Goal: Transaction & Acquisition: Purchase product/service

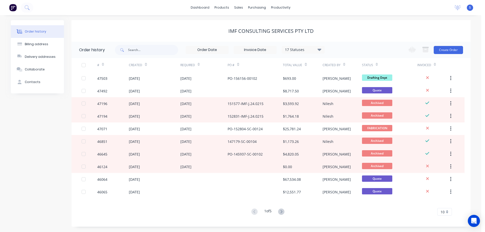
click at [372, 30] on div "IMF CONSULTING SERVICES Pty Ltd" at bounding box center [270, 31] width 399 height 6
click at [256, 21] on link "Sales Orders" at bounding box center [265, 24] width 67 height 10
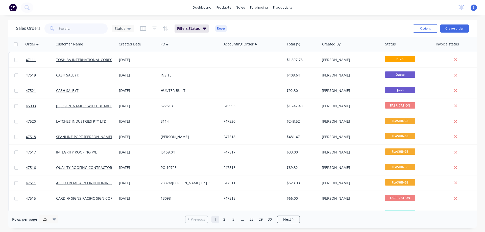
click at [79, 28] on input "text" at bounding box center [83, 28] width 49 height 10
click at [459, 30] on button "Create order" at bounding box center [454, 28] width 29 height 8
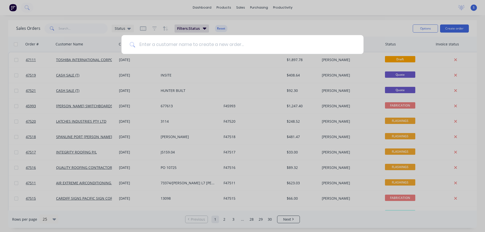
click at [160, 50] on input at bounding box center [245, 44] width 220 height 19
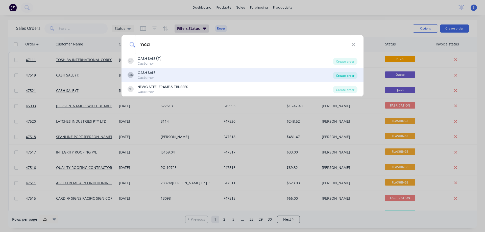
type input "mca"
click at [343, 75] on div "Create order" at bounding box center [345, 75] width 24 height 7
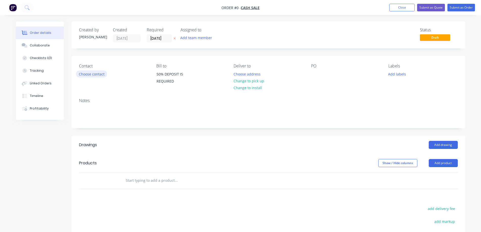
click at [94, 75] on button "Choose contact" at bounding box center [91, 73] width 31 height 7
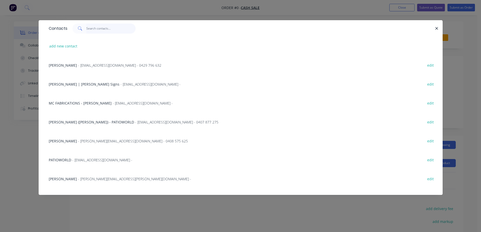
click at [97, 29] on input "text" at bounding box center [110, 28] width 49 height 10
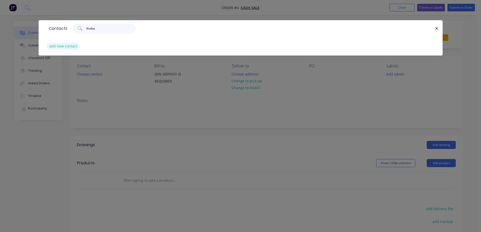
type input "lindsa"
click at [68, 46] on button "add new contact" at bounding box center [63, 46] width 33 height 7
select select "AU"
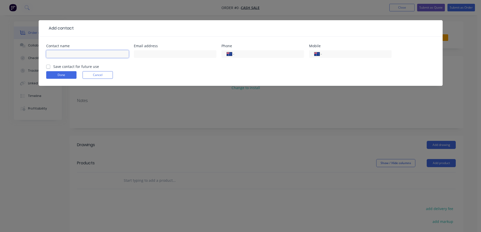
click at [59, 56] on input "text" at bounding box center [87, 54] width 83 height 8
click at [48, 66] on form "Contact name Email address Phone International Afghanistan Åland Islands Albani…" at bounding box center [240, 65] width 389 height 42
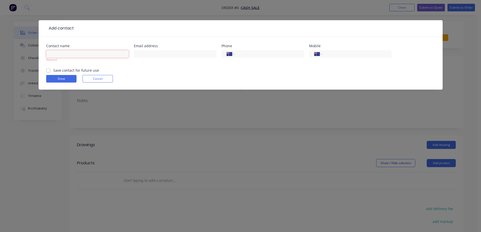
click at [57, 53] on input "text" at bounding box center [87, 54] width 83 height 8
click at [53, 71] on label "Save contact for future use" at bounding box center [76, 70] width 46 height 5
click at [48, 71] on input "Save contact for future use" at bounding box center [48, 70] width 4 height 5
checkbox input "true"
click at [74, 51] on input "text" at bounding box center [87, 54] width 83 height 8
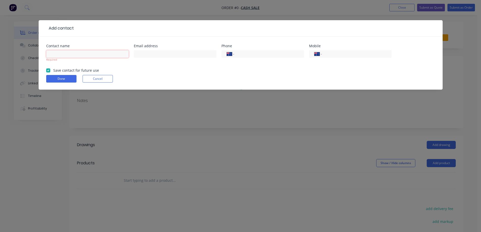
paste input "Lindsay Auston"
type input "Lindsay Auston"
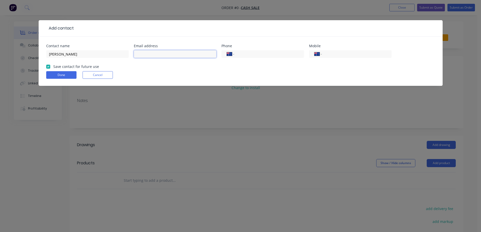
click at [161, 55] on input "text" at bounding box center [175, 54] width 83 height 8
paste input "Lindsaya@mcagroup.com.au"
type input "Lindsaya@mcagroup.com.au"
click at [339, 53] on input "tel" at bounding box center [355, 54] width 61 height 6
paste input "0474 423 250"
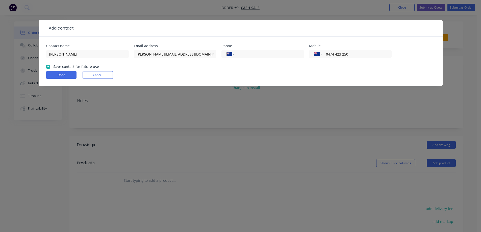
type input "0474 423 250"
click at [161, 71] on form "Contact name Lindsay Auston Email address Lindsaya@mcagroup.com.au Phone Intern…" at bounding box center [240, 65] width 389 height 42
click at [61, 74] on button "Done" at bounding box center [61, 75] width 30 height 8
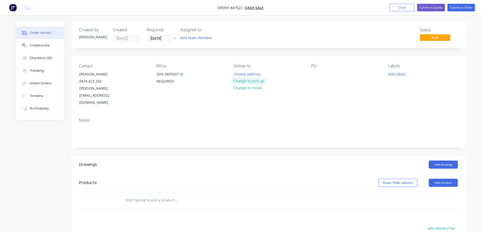
click at [251, 81] on button "Change to pick up" at bounding box center [249, 81] width 36 height 7
click at [196, 38] on button "Add team member" at bounding box center [196, 37] width 37 height 7
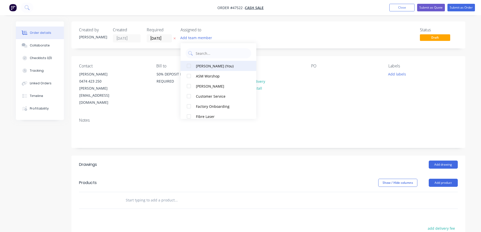
click at [193, 66] on div at bounding box center [189, 66] width 10 height 10
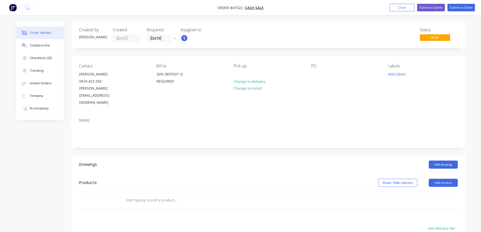
click at [175, 37] on button at bounding box center [174, 39] width 5 height 6
click at [315, 74] on div at bounding box center [315, 73] width 8 height 7
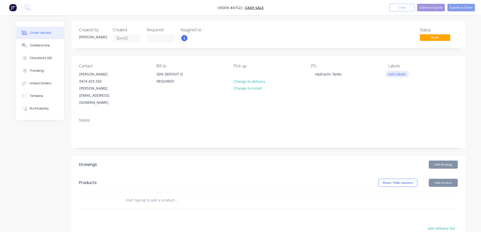
click at [401, 71] on button "Add labels" at bounding box center [397, 73] width 23 height 7
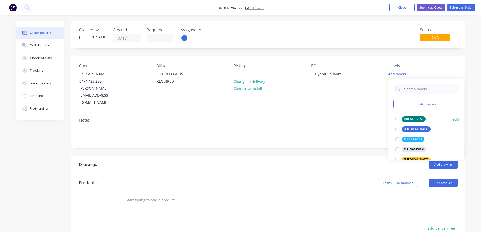
click at [397, 119] on div at bounding box center [397, 119] width 10 height 10
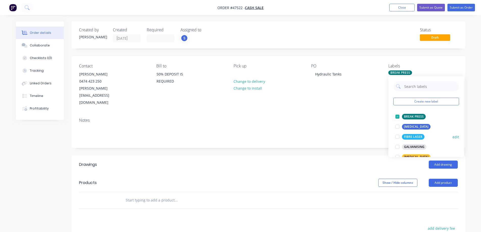
click at [398, 136] on div at bounding box center [397, 137] width 10 height 10
click at [397, 127] on div at bounding box center [397, 127] width 10 height 10
click at [397, 126] on div at bounding box center [397, 127] width 10 height 10
click at [396, 137] on div at bounding box center [397, 137] width 10 height 10
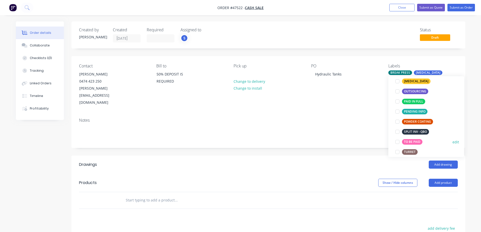
scroll to position [101, 0]
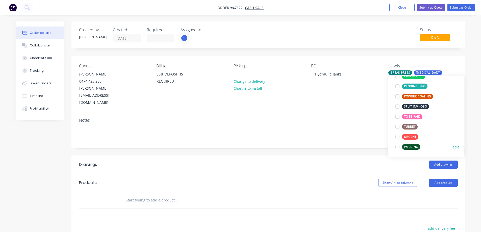
click at [398, 146] on div at bounding box center [397, 147] width 10 height 10
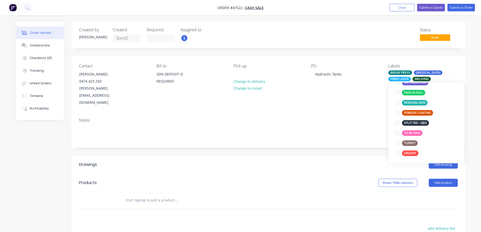
scroll to position [0, 0]
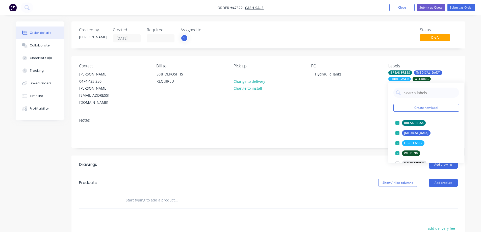
drag, startPoint x: 330, startPoint y: 146, endPoint x: 342, endPoint y: 148, distance: 11.6
click at [331, 156] on header "Drawings Add drawing" at bounding box center [268, 165] width 394 height 18
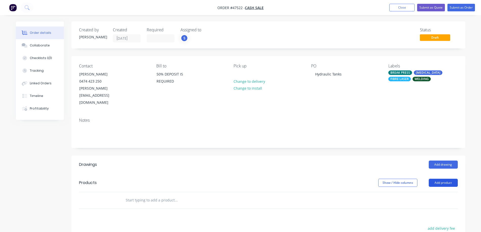
click at [449, 179] on button "Add product" at bounding box center [443, 183] width 29 height 8
click at [429, 192] on div "Product catalogue" at bounding box center [433, 195] width 39 height 7
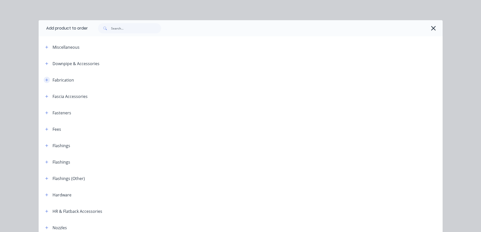
click at [45, 80] on icon "button" at bounding box center [46, 80] width 3 height 3
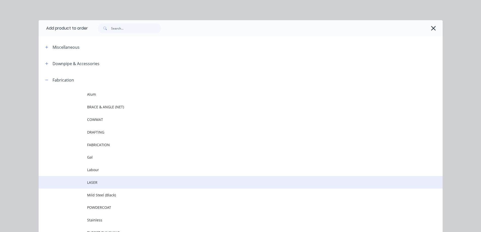
click at [92, 184] on span "LASER" at bounding box center [229, 182] width 284 height 5
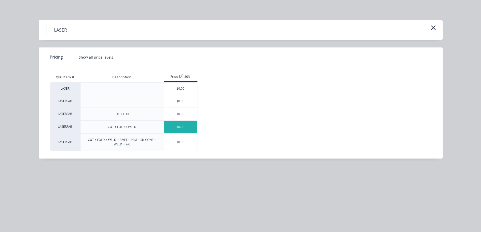
click at [178, 126] on div "$0.00" at bounding box center [181, 127] width 34 height 13
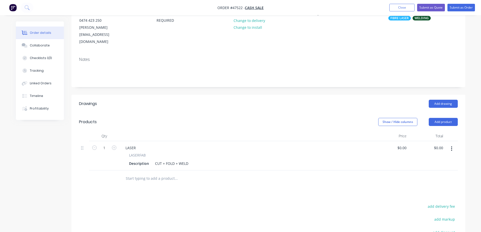
scroll to position [76, 0]
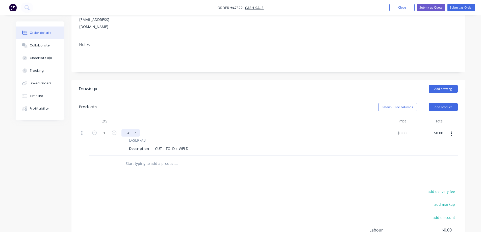
click at [131, 129] on div "LASER" at bounding box center [130, 132] width 18 height 7
click at [138, 145] on div "Description" at bounding box center [139, 148] width 24 height 7
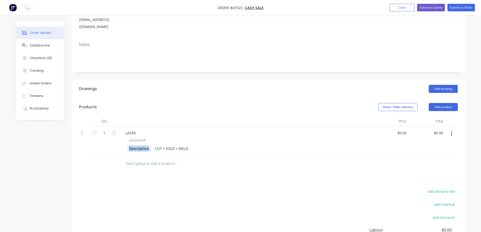
click at [138, 145] on div "Description" at bounding box center [139, 148] width 24 height 7
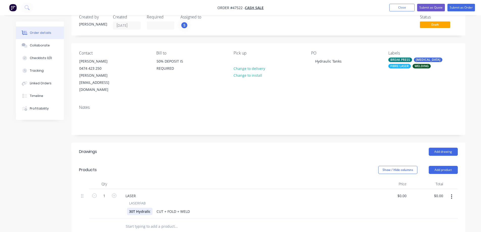
scroll to position [25, 0]
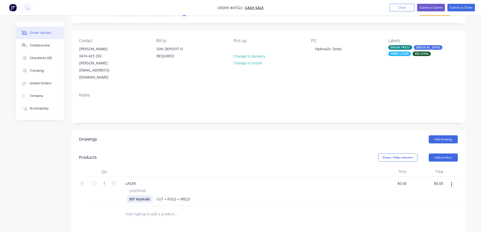
click at [145, 195] on div "30T Hydralic" at bounding box center [140, 198] width 26 height 7
click at [133, 180] on div "LASER" at bounding box center [130, 183] width 18 height 7
click at [165, 195] on div "30T HYDRAULIC TANK" at bounding box center [147, 198] width 41 height 7
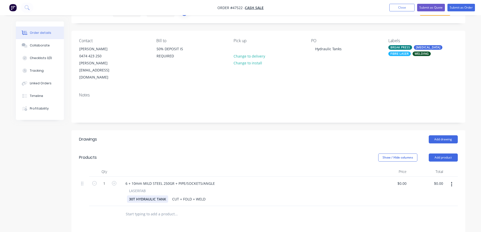
click at [166, 195] on div "30T HYDRAULIC TANK" at bounding box center [147, 198] width 41 height 7
click at [405, 180] on input "0" at bounding box center [406, 183] width 6 height 7
click at [405, 180] on input "0" at bounding box center [403, 183] width 12 height 7
click at [405, 180] on input "0" at bounding box center [406, 183] width 6 height 7
type input "$9,308.00"
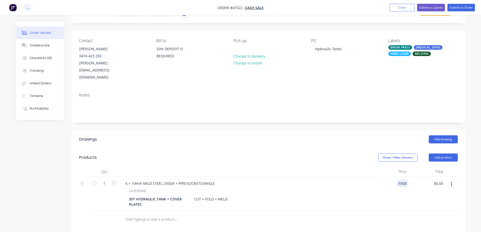
type input "$9,308.00"
click at [452, 182] on icon "button" at bounding box center [451, 185] width 1 height 6
click at [428, 204] on div "Duplicate" at bounding box center [433, 207] width 39 height 7
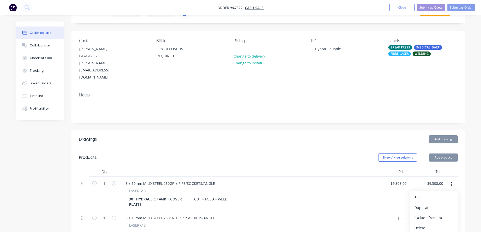
type input "$9,308.00"
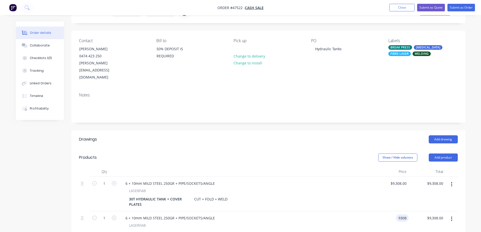
click at [401, 214] on input "9308" at bounding box center [403, 217] width 11 height 7
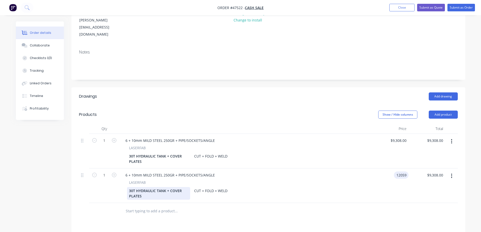
scroll to position [76, 0]
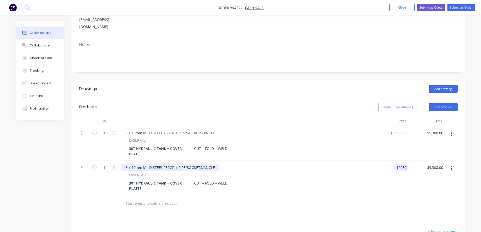
type input "$12,059.00"
drag, startPoint x: 174, startPoint y: 154, endPoint x: 143, endPoint y: 154, distance: 30.6
click at [143, 164] on div "6 + 10mm MILD STEEL 250GR + PIPE/SOCKETS/ANGLE" at bounding box center [169, 167] width 97 height 7
click at [144, 164] on div "6 + 10mm MILD STEEL 250GR + PIPE/SOCKETS/ANGLE" at bounding box center [169, 167] width 97 height 7
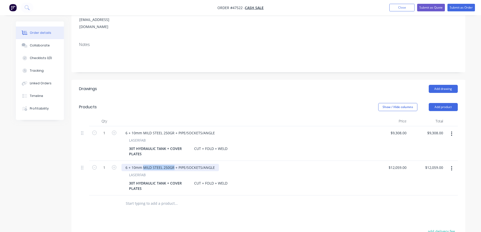
drag, startPoint x: 144, startPoint y: 153, endPoint x: 174, endPoint y: 153, distance: 30.3
click at [174, 164] on div "6 + 10mm MILD STEEL 250GR + PIPE/SOCKETS/ANGLE" at bounding box center [169, 167] width 97 height 7
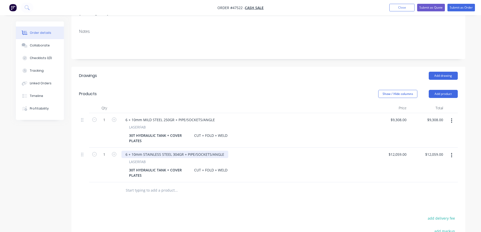
scroll to position [101, 0]
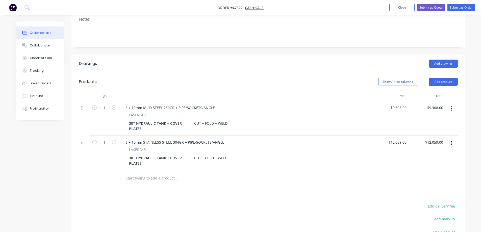
click at [225, 179] on div "Drawings Add drawing Products Show / Hide columns Add product Qty Price Total 1…" at bounding box center [268, 176] width 394 height 242
click at [451, 141] on icon "button" at bounding box center [451, 143] width 1 height 5
click at [436, 163] on div "Duplicate" at bounding box center [433, 166] width 39 height 7
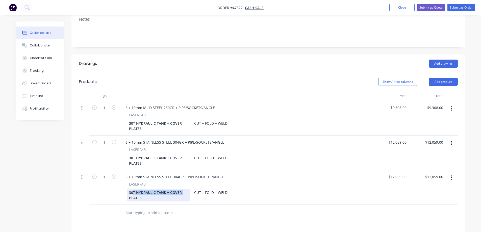
drag, startPoint x: 132, startPoint y: 178, endPoint x: 113, endPoint y: 182, distance: 19.3
click at [113, 181] on div "1 6 + 10mm STAINLESS STEEL 304GR + PIPE/SOCKETS/ANGLE LASERFAB 30T HYDRAULIC TA…" at bounding box center [268, 187] width 379 height 35
click at [132, 189] on div "30T HYDRAULIC TANK + COVER PLATES" at bounding box center [158, 195] width 63 height 13
drag, startPoint x: 133, startPoint y: 179, endPoint x: 128, endPoint y: 176, distance: 5.5
click at [128, 189] on div "30T HYDRAULIC TANK + COVER PLATES" at bounding box center [158, 195] width 63 height 13
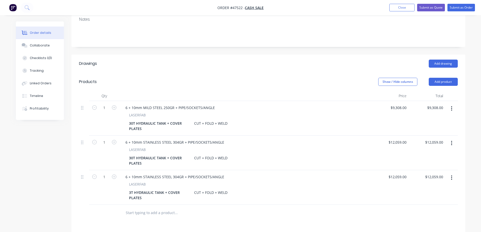
click at [452, 106] on icon "button" at bounding box center [451, 109] width 1 height 6
click at [426, 128] on div "Duplicate" at bounding box center [433, 131] width 39 height 7
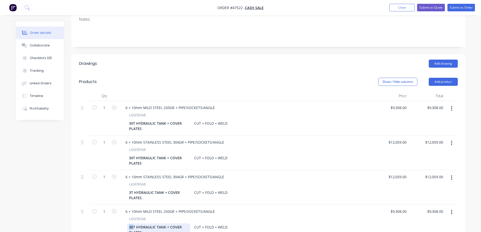
drag, startPoint x: 133, startPoint y: 213, endPoint x: 126, endPoint y: 214, distance: 6.4
click at [126, 216] on div "LASERFAB 30T HYDRAULIC TANK + COVER PLATES CUT + FOLD + WELD" at bounding box center [245, 226] width 248 height 20
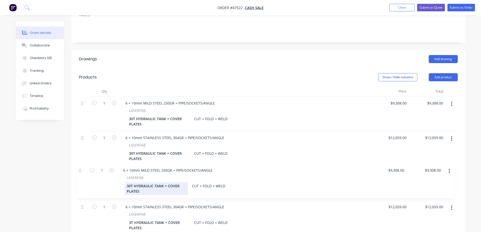
scroll to position [107, 0]
drag, startPoint x: 82, startPoint y: 198, endPoint x: 80, endPoint y: 169, distance: 29.4
click at [80, 169] on div "1 6 + 10mm MILD STEEL 250GR + PIPE/SOCKETS/ANGLE LASERFAB 30T HYDRAULIC TANK + …" at bounding box center [268, 164] width 379 height 138
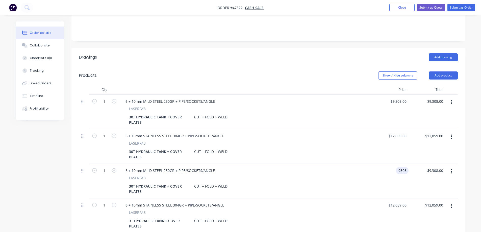
click at [402, 167] on input "9308" at bounding box center [403, 170] width 11 height 7
type input "$7,408.00"
click at [400, 201] on input "12059" at bounding box center [398, 204] width 20 height 7
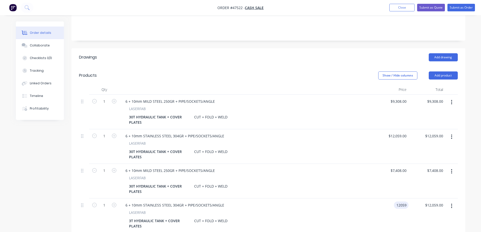
click at [400, 201] on input "12059" at bounding box center [402, 204] width 13 height 7
type input "$8,908.00"
click at [114, 168] on icon "button" at bounding box center [114, 170] width 5 height 5
type input "2"
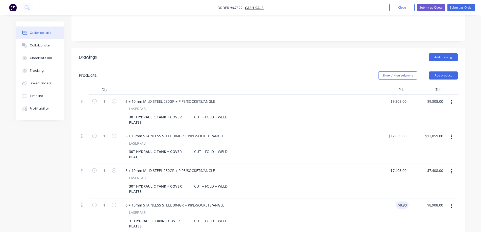
type input "$14,816.00"
click at [116, 203] on icon "button" at bounding box center [114, 205] width 5 height 5
type input "2"
type input "$17,816.00"
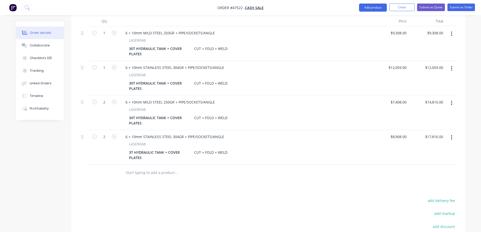
scroll to position [178, 0]
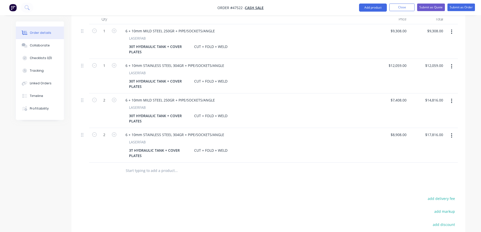
click at [451, 133] on icon "button" at bounding box center [451, 136] width 1 height 6
click at [428, 155] on div "Duplicate" at bounding box center [433, 158] width 39 height 7
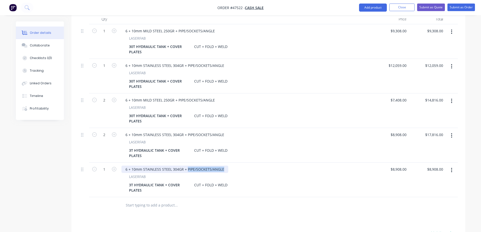
drag, startPoint x: 187, startPoint y: 154, endPoint x: 244, endPoint y: 157, distance: 57.1
click at [244, 166] on div "6 + 10mm STAINLESS STEEL 304GR + PIPE/SOCKETS/ANGLE" at bounding box center [245, 169] width 248 height 7
click at [401, 166] on input "8908" at bounding box center [399, 169] width 18 height 7
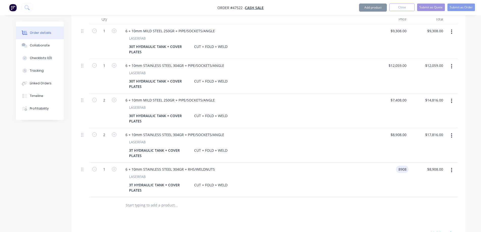
click at [401, 166] on input "8908" at bounding box center [403, 169] width 11 height 7
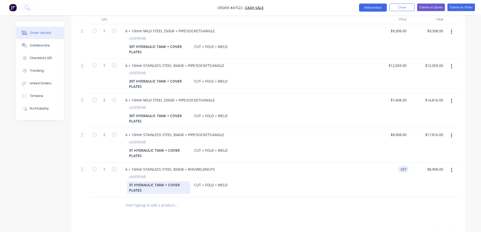
type input "$337.00"
click at [131, 181] on div "3T HYDRAULIC TANK + COVER PLATES" at bounding box center [158, 187] width 63 height 13
drag, startPoint x: 147, startPoint y: 177, endPoint x: 137, endPoint y: 170, distance: 13.0
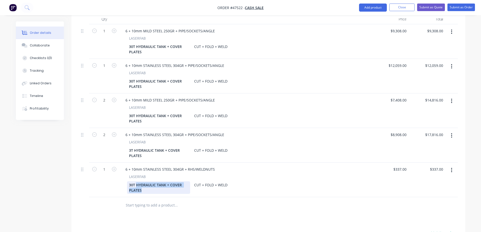
click at [137, 181] on div "30T HYDRAULIC TANK + COVER PLATES" at bounding box center [158, 187] width 63 height 13
click at [168, 181] on div "30T SUPPORT REMOVEABLE" at bounding box center [153, 184] width 52 height 7
click at [69, 179] on div "Created by Stuart Created 03/09/25 Required Assigned to S Status Draft Contact …" at bounding box center [240, 85] width 449 height 482
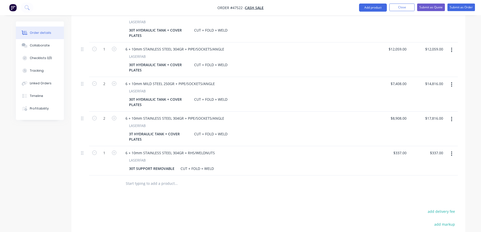
scroll to position [228, 0]
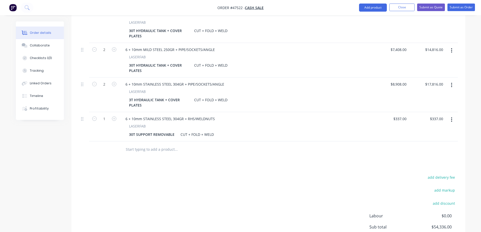
click at [452, 117] on icon "button" at bounding box center [451, 120] width 1 height 6
click at [429, 139] on div "Duplicate" at bounding box center [433, 142] width 39 height 7
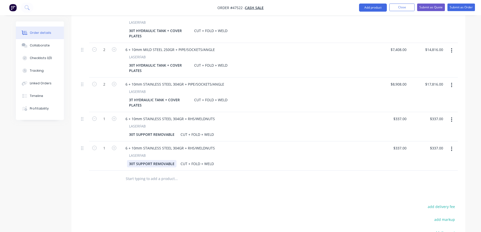
click at [134, 160] on div "30T SUPPORT REMOVABLE" at bounding box center [151, 163] width 49 height 7
click at [114, 146] on icon "button" at bounding box center [114, 148] width 5 height 5
type input "2"
type input "$674.00"
click at [403, 144] on input "337" at bounding box center [401, 147] width 16 height 7
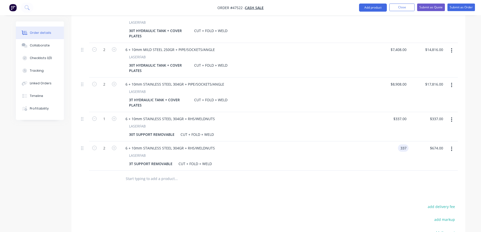
click at [403, 144] on input "337" at bounding box center [404, 147] width 9 height 7
type input "$300.00"
type input "$600.00"
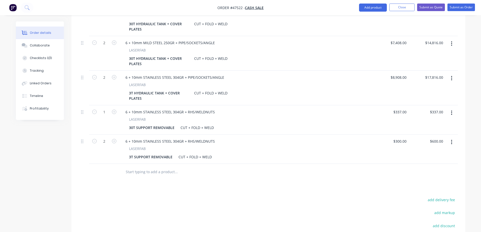
scroll to position [236, 0]
click at [450, 136] on button "button" at bounding box center [452, 140] width 12 height 9
click at [426, 161] on div "Duplicate" at bounding box center [433, 164] width 39 height 7
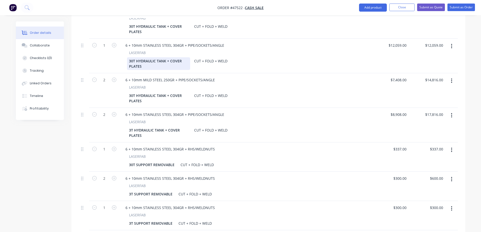
scroll to position [186, 0]
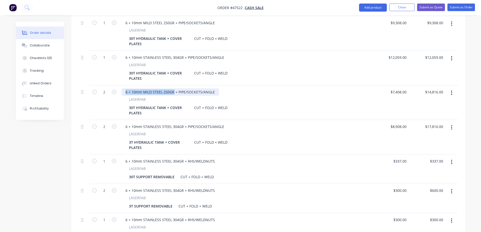
drag, startPoint x: 125, startPoint y: 78, endPoint x: 173, endPoint y: 80, distance: 47.8
click at [173, 88] on div "6 + 10mm MILD STEEL 250GR + PIPE/SOCKETS/ANGLE" at bounding box center [169, 91] width 97 height 7
copy div "6 + 10mm MILD STEEL 250GR"
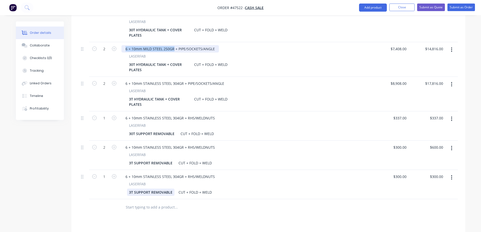
scroll to position [236, 0]
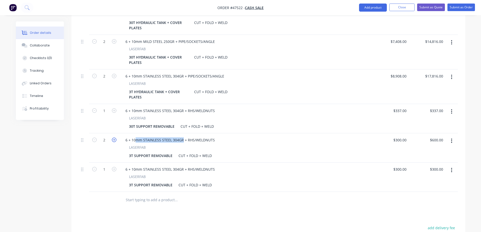
drag, startPoint x: 182, startPoint y: 126, endPoint x: 112, endPoint y: 128, distance: 70.0
click at [112, 133] on div "2 6 + 10mm STAINLESS STEEL 304GR + RHS/WELDNUTS LASERFAB 3T SUPPORT REMOVABLE C…" at bounding box center [268, 147] width 379 height 29
drag, startPoint x: 182, startPoint y: 96, endPoint x: 119, endPoint y: 95, distance: 62.4
click at [119, 104] on div "6 + 10mm STAINLESS STEEL 304GR + RHS/WELDNUTS LASERFAB 30T SUPPORT REMOVABLE CU…" at bounding box center [245, 118] width 252 height 29
drag, startPoint x: 182, startPoint y: 125, endPoint x: 125, endPoint y: 126, distance: 57.1
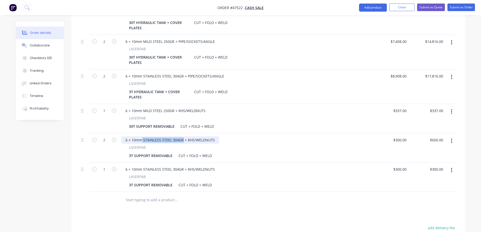
click at [125, 136] on div "6 + 10mm STAINLESS STEEL 304GR + RHS/WELDNUTS" at bounding box center [169, 139] width 97 height 7
paste div
drag, startPoint x: 141, startPoint y: 126, endPoint x: 121, endPoint y: 126, distance: 20.5
click at [121, 133] on div "6 + 10mm6 + 10mm MILD STEEL 250GR + RHS/WELDNUTS LASERFAB 3T SUPPORT REMOVABLE …" at bounding box center [245, 147] width 252 height 29
click at [235, 202] on div "Drawings Add drawing Products Show / Hide columns Add product Qty Price Total 1…" at bounding box center [268, 118] width 394 height 399
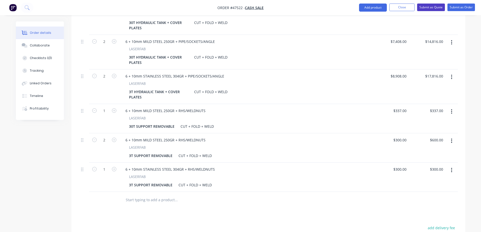
click at [434, 9] on button "Submit as Quote" at bounding box center [431, 8] width 28 height 8
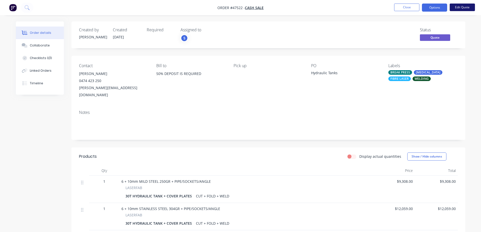
click at [466, 5] on button "Edit Quote" at bounding box center [462, 8] width 25 height 8
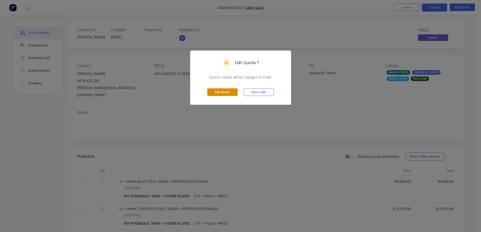
click at [225, 92] on button "Edit Quote" at bounding box center [222, 92] width 30 height 8
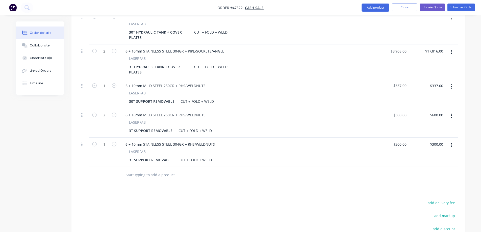
scroll to position [252, 0]
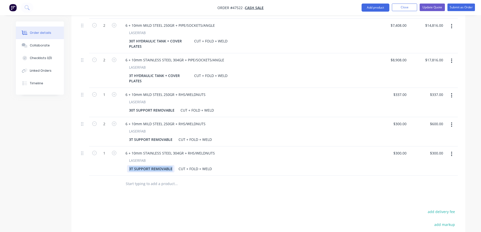
drag, startPoint x: 172, startPoint y: 155, endPoint x: 128, endPoint y: 154, distance: 44.0
click at [128, 165] on div "3T SUPPORT REMOVABLE" at bounding box center [150, 168] width 47 height 7
click at [127, 149] on div "6 + 10mm STAINLESS STEEL 304GR + RHS/WELDNUTS" at bounding box center [169, 152] width 97 height 7
click at [125, 149] on div "6 + 10mm STAINLESS STEEL 304GR + RHS/WELDNUTS" at bounding box center [169, 152] width 97 height 7
drag, startPoint x: 194, startPoint y: 139, endPoint x: 240, endPoint y: 145, distance: 46.4
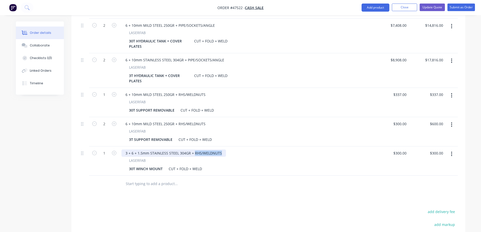
click at [240, 146] on div "3 + 6 + 1.5mm STAINLESS STEEL 304GR + RHS/WELDNUTS LASERFAB 30T WINCH MOUNT CUT…" at bounding box center [245, 160] width 252 height 29
click at [200, 149] on div "3 + 6 + 1.5mm STAINLESS STEEL 304GR + RHS/WELDNUTS" at bounding box center [173, 152] width 105 height 7
drag, startPoint x: 199, startPoint y: 139, endPoint x: 193, endPoint y: 142, distance: 7.6
click at [193, 149] on div "3 + 6 + 1.5mm STAINLESS STEEL 304GR + RHS/WELDNUTS" at bounding box center [173, 152] width 105 height 7
click at [399, 149] on div "300 $300.00" at bounding box center [400, 152] width 18 height 7
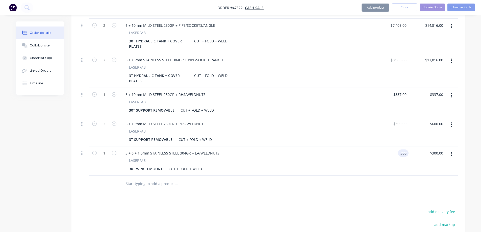
click at [399, 149] on div "300 300" at bounding box center [403, 152] width 11 height 7
type input "$522.00"
click at [368, 190] on div "Drawings Add drawing Products Show / Hide columns Add product Qty Price Total 1…" at bounding box center [268, 102] width 394 height 399
click at [452, 151] on icon "button" at bounding box center [451, 154] width 1 height 6
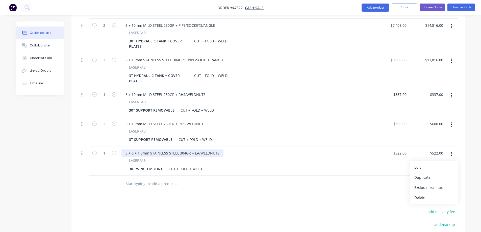
click at [172, 149] on div "3 + 6 + 1.5mm STAINLESS STEEL 304GR + EA/WELDNUTS" at bounding box center [172, 152] width 102 height 7
drag, startPoint x: 177, startPoint y: 140, endPoint x: 150, endPoint y: 140, distance: 27.0
click at [150, 149] on div "3 + 6 + 1.5mm STAINLESS STEEL 304GR + EA/WELDNUTS" at bounding box center [172, 152] width 102 height 7
click at [162, 165] on div "30T WINCH MOUNT" at bounding box center [146, 168] width 38 height 7
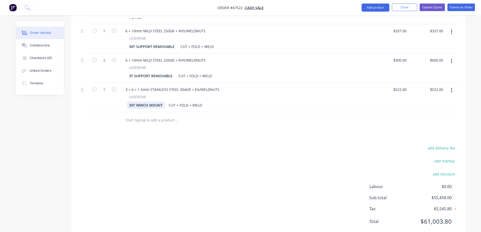
click at [161, 102] on div "30T WINCH MOUNT" at bounding box center [146, 105] width 38 height 7
drag, startPoint x: 174, startPoint y: 76, endPoint x: 150, endPoint y: 77, distance: 23.7
click at [150, 86] on div "3 + 6 + 1.5mm STAINLESS STEEL 304GR + EA/WELDNUTS" at bounding box center [172, 89] width 102 height 7
click at [192, 86] on div "3 + 6 + 1.5mm MILD STEEL 250GR 304GR + EA/WELDNUTS" at bounding box center [173, 89] width 105 height 7
click at [228, 145] on div "add delivery fee add markup add discount Labour $0.00 Sub total $55,458.00 Tax …" at bounding box center [268, 188] width 379 height 86
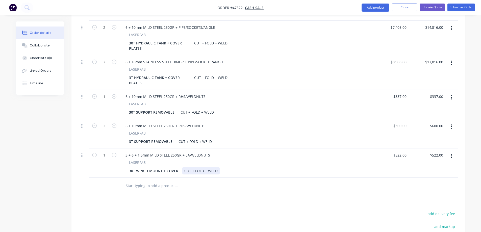
scroll to position [215, 0]
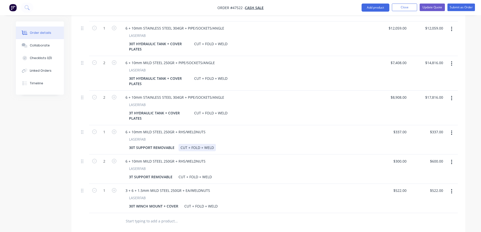
click at [203, 144] on div "CUT + FOLD + WELD" at bounding box center [197, 147] width 37 height 7
click at [196, 173] on div "CUT + FOLD + WELD" at bounding box center [194, 176] width 37 height 7
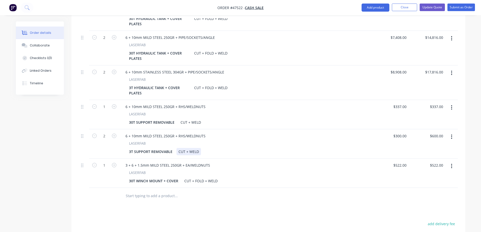
scroll to position [266, 0]
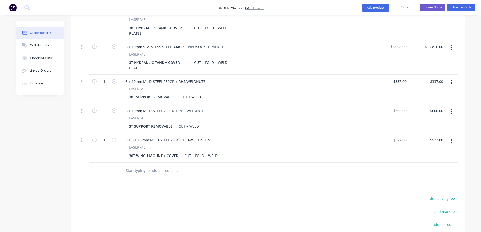
click at [451, 136] on button "button" at bounding box center [452, 140] width 12 height 9
click at [334, 178] on div "Drawings Add drawing Products Show / Hide columns Add product Qty Price Total 1…" at bounding box center [268, 89] width 394 height 399
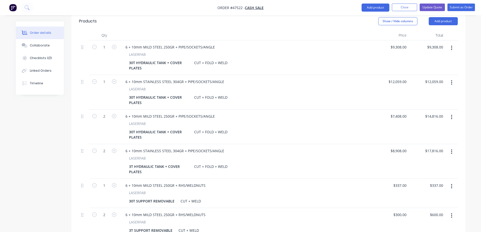
scroll to position [139, 0]
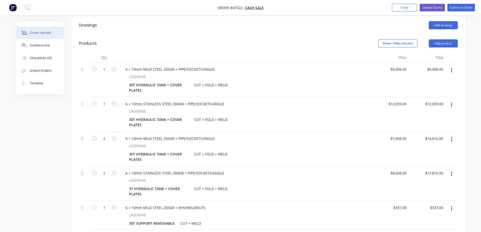
click at [450, 66] on button "button" at bounding box center [452, 70] width 12 height 9
click at [437, 90] on div "Duplicate" at bounding box center [433, 93] width 39 height 7
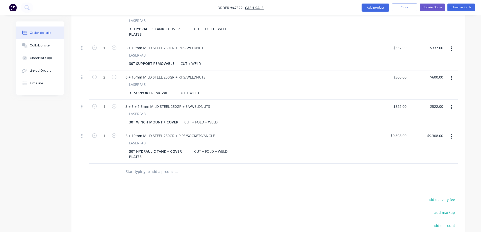
scroll to position [316, 0]
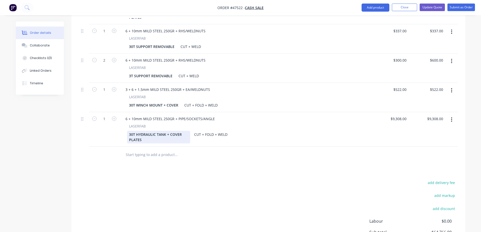
click at [143, 131] on div "30T HYDRAULIC TANK + COVER PLATES" at bounding box center [158, 137] width 63 height 13
drag, startPoint x: 142, startPoint y: 126, endPoint x: 136, endPoint y: 122, distance: 7.3
click at [136, 131] on div "30T HYDRAULIC TANK + COVER PLATES" at bounding box center [158, 137] width 63 height 13
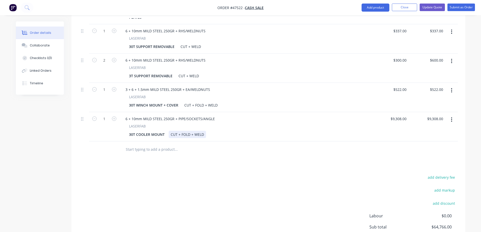
click at [188, 131] on div "CUT + FOLD + WELD" at bounding box center [187, 134] width 37 height 7
click at [402, 115] on input "9308" at bounding box center [399, 118] width 18 height 7
click at [402, 115] on input "9308" at bounding box center [403, 118] width 11 height 7
type input "$812.00"
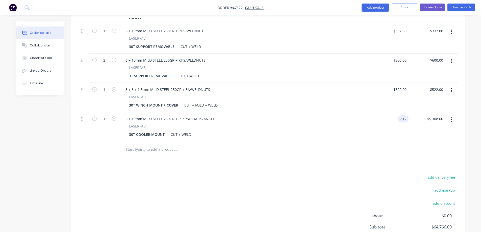
type input "$812.00"
click at [451, 117] on icon "button" at bounding box center [451, 119] width 1 height 5
click at [427, 139] on div "Duplicate" at bounding box center [433, 142] width 39 height 7
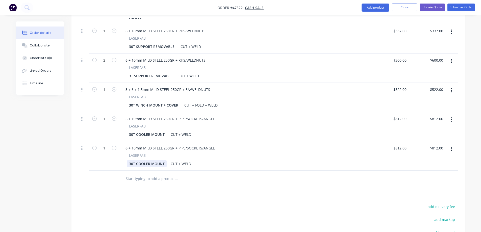
click at [133, 160] on div "30T COOLER MOUNT" at bounding box center [147, 163] width 40 height 7
click at [115, 146] on icon "button" at bounding box center [114, 148] width 5 height 5
type input "2"
type input "$1,624.00"
click at [402, 144] on input "812" at bounding box center [401, 147] width 16 height 7
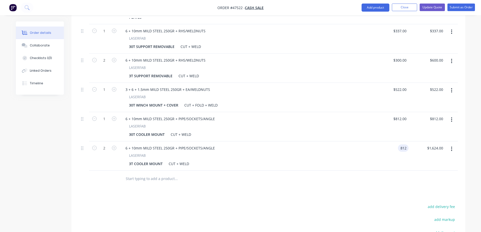
click at [402, 144] on input "812" at bounding box center [404, 147] width 9 height 7
type input "$600.00"
type input "$1,200.00"
click at [371, 174] on div "Drawings Add drawing Products Show / Hide columns Add product Qty Price Total 1…" at bounding box center [268, 68] width 394 height 458
click at [450, 144] on button "button" at bounding box center [452, 148] width 12 height 9
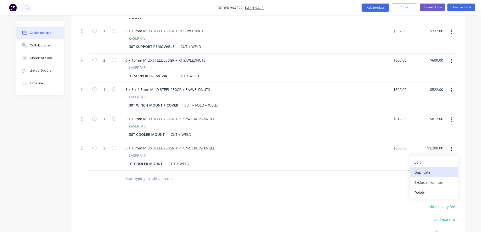
click at [432, 169] on div "Duplicate" at bounding box center [433, 172] width 39 height 7
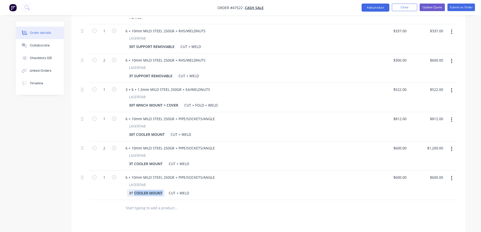
drag, startPoint x: 163, startPoint y: 179, endPoint x: 134, endPoint y: 189, distance: 30.7
click at [134, 189] on div "Qty Price Total 1 6 + 10mm MILD STEEL 250GR + PIPE/SOCKETS/ANGLE LASERFAB 30T H…" at bounding box center [268, 46] width 394 height 341
drag, startPoint x: 161, startPoint y: 180, endPoint x: 185, endPoint y: 184, distance: 24.6
click at [185, 184] on div "6 + 10mm MILD STEEL 250GR + PIPE/SOCKETS/ANGLE LASERFAB 3T COVER 7 CUT + WELD" at bounding box center [245, 185] width 252 height 29
drag, startPoint x: 215, startPoint y: 105, endPoint x: 174, endPoint y: 111, distance: 41.4
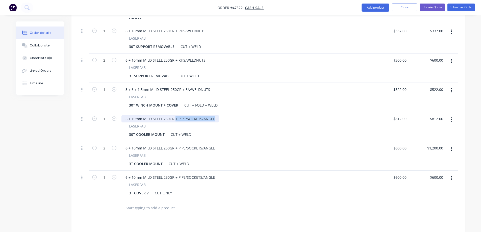
click at [174, 112] on div "6 + 10mm MILD STEEL 250GR + PIPE/SOCKETS/ANGLE LASERFAB 30T COOLER MOUNT CUT + …" at bounding box center [245, 126] width 252 height 29
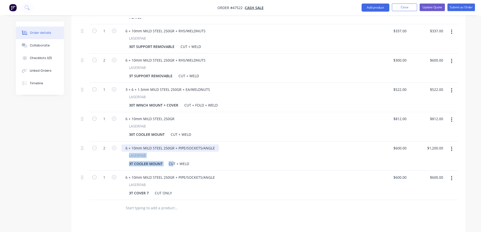
drag, startPoint x: 215, startPoint y: 134, endPoint x: 175, endPoint y: 133, distance: 40.7
click at [174, 144] on div "6 + 10mm MILD STEEL 250GR + PIPE/SOCKETS/ANGLE" at bounding box center [169, 147] width 97 height 7
drag, startPoint x: 174, startPoint y: 133, endPoint x: 223, endPoint y: 135, distance: 48.5
click at [223, 144] on div "6 + 10mm MILD STEEL 250GR + PIPE/SOCKETS/ANGLE" at bounding box center [245, 147] width 248 height 7
drag, startPoint x: 174, startPoint y: 163, endPoint x: 246, endPoint y: 165, distance: 72.0
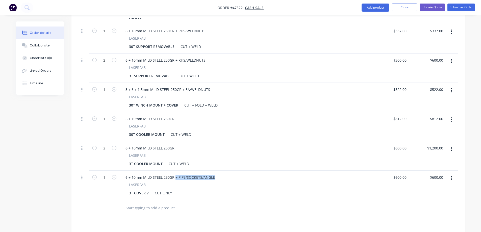
click at [246, 174] on div "6 + 10mm MILD STEEL 250GR + PIPE/SOCKETS/ANGLE" at bounding box center [245, 177] width 248 height 7
click at [179, 174] on div "6 + 10mm MILD STEEL 250GR + PIPE/SOCKETS/ANGLE" at bounding box center [169, 177] width 97 height 7
drag, startPoint x: 177, startPoint y: 163, endPoint x: 214, endPoint y: 163, distance: 37.4
click at [214, 174] on div "6 + 10mm MILD STEEL 250GR + PIPE/SOCKETS/ANGLE" at bounding box center [169, 177] width 97 height 7
drag, startPoint x: 142, startPoint y: 163, endPoint x: 128, endPoint y: 164, distance: 14.4
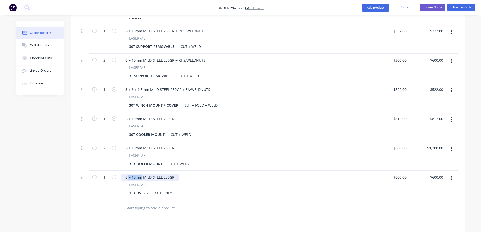
click at [128, 174] on div "6 + 10mm MILD STEEL 250GR" at bounding box center [149, 177] width 57 height 7
click at [401, 174] on input "600" at bounding box center [404, 177] width 9 height 7
type input "$30.00"
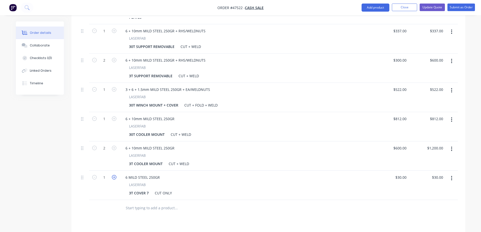
click at [116, 175] on icon "button" at bounding box center [114, 177] width 5 height 5
type input "2"
type input "$60.00"
click at [451, 174] on button "button" at bounding box center [452, 178] width 12 height 9
click at [436, 198] on div "Duplicate" at bounding box center [433, 201] width 39 height 7
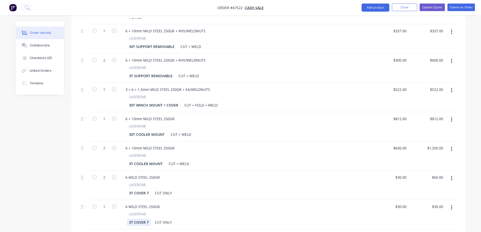
click at [130, 219] on div "3T COVER 7" at bounding box center [139, 222] width 24 height 7
click at [151, 219] on div "30T COVER 7" at bounding box center [140, 222] width 26 height 7
type input "30"
click at [402, 203] on input "30" at bounding box center [405, 206] width 7 height 7
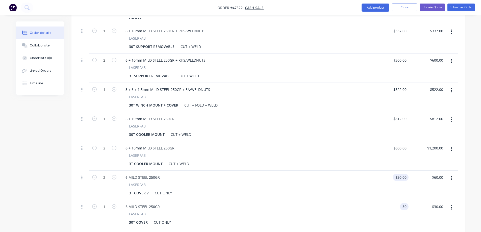
type input "30"
type input "$30.00"
click at [403, 174] on input "30" at bounding box center [405, 177] width 7 height 7
type input "$25.00"
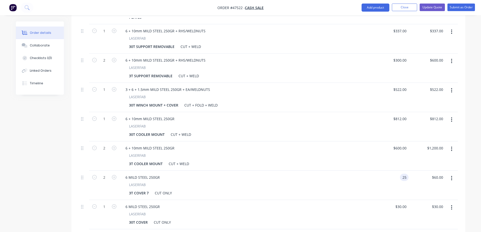
type input "$50.00"
click at [63, 173] on div "Created by Stuart Created 03/09/25 Required Assigned to S Status Draft Contact …" at bounding box center [240, 34] width 449 height 658
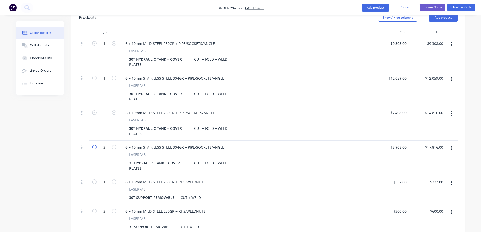
scroll to position [165, 0]
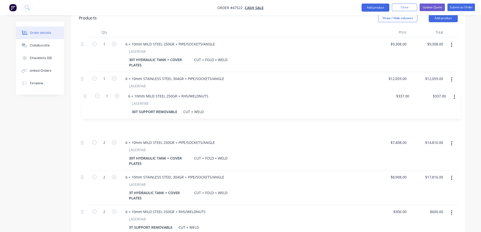
drag, startPoint x: 83, startPoint y: 168, endPoint x: 85, endPoint y: 94, distance: 73.8
click at [85, 94] on div "1 6 + 10mm MILD STEEL 250GR + PIPE/SOCKETS/ANGLE LASERFAB 30T HYDRAULIC TANK + …" at bounding box center [268, 208] width 379 height 343
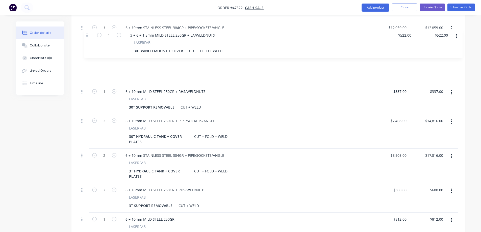
scroll to position [206, 0]
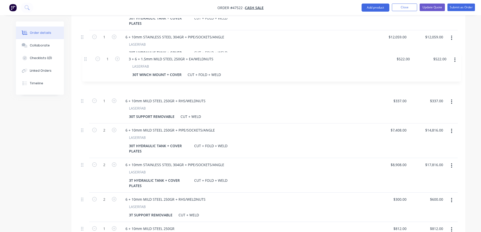
drag, startPoint x: 81, startPoint y: 176, endPoint x: 85, endPoint y: 55, distance: 121.5
click at [85, 55] on div "1 6 + 10mm MILD STEEL 250GR + PIPE/SOCKETS/ANGLE LASERFAB 30T HYDRAULIC TANK + …" at bounding box center [268, 167] width 379 height 343
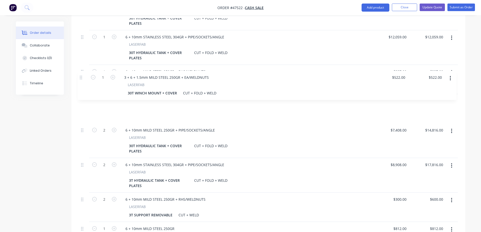
drag, startPoint x: 83, startPoint y: 58, endPoint x: 82, endPoint y: 80, distance: 22.5
click at [82, 80] on div "1 6 + 10mm MILD STEEL 250GR + PIPE/SOCKETS/ANGLE LASERFAB 30T HYDRAULIC TANK + …" at bounding box center [268, 167] width 379 height 343
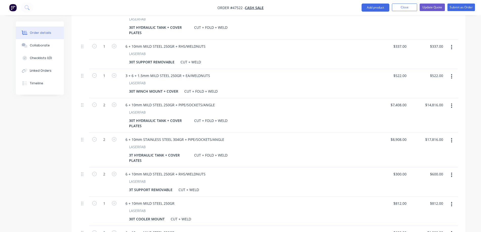
scroll to position [257, 0]
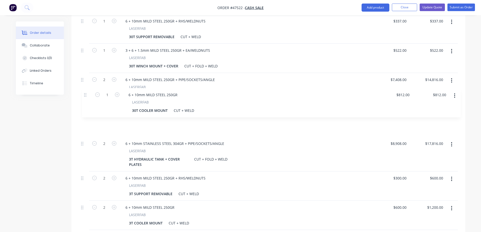
drag, startPoint x: 82, startPoint y: 164, endPoint x: 85, endPoint y: 92, distance: 72.5
click at [85, 92] on div "1 6 + 10mm MILD STEEL 250GR + PIPE/SOCKETS/ANGLE LASERFAB 30T HYDRAULIC TANK + …" at bounding box center [268, 116] width 379 height 343
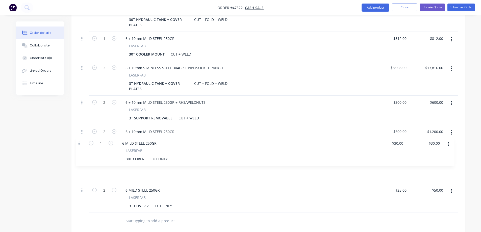
scroll to position [333, 0]
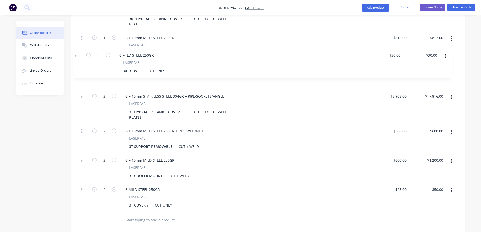
drag, startPoint x: 83, startPoint y: 176, endPoint x: 77, endPoint y: 54, distance: 122.6
click at [77, 54] on div "Qty Price Total 1 6 + 10mm MILD STEEL 250GR + PIPE/SOCKETS/ANGLE LASERFAB 30T H…" at bounding box center [268, 44] width 394 height 370
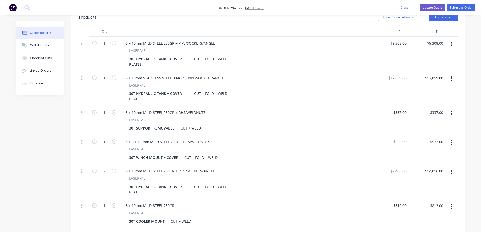
scroll to position [157, 0]
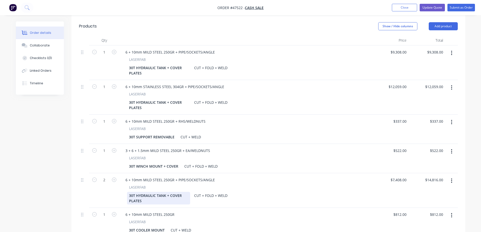
click at [131, 192] on div "30T HYDRAULIC TANK + COVER PLATES" at bounding box center [158, 198] width 63 height 13
click at [132, 192] on div "30T HYDRAULIC TANK + COVER PLATES" at bounding box center [158, 198] width 63 height 13
click at [42, 186] on div "Created by Stuart Created 03/09/25 Required Assigned to S Status Draft Contact …" at bounding box center [240, 194] width 449 height 658
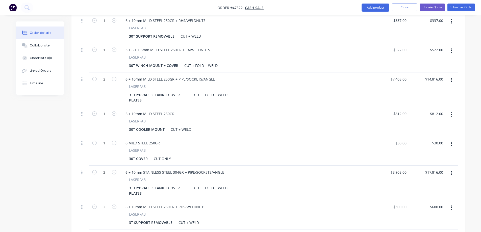
scroll to position [258, 0]
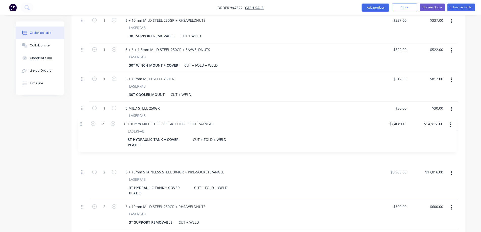
drag, startPoint x: 82, startPoint y: 64, endPoint x: 81, endPoint y: 125, distance: 60.6
click at [81, 125] on div "1 6 + 10mm MILD STEEL 250GR + PIPE/SOCKETS/ANGLE LASERFAB 30T HYDRAULIC TANK + …" at bounding box center [268, 115] width 379 height 343
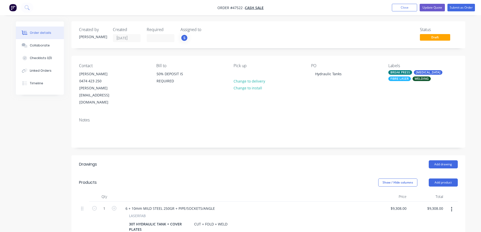
scroll to position [0, 0]
click at [434, 8] on button "Update Quote" at bounding box center [432, 8] width 25 height 8
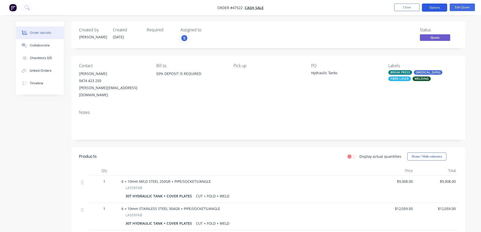
click at [436, 6] on button "Options" at bounding box center [434, 8] width 25 height 8
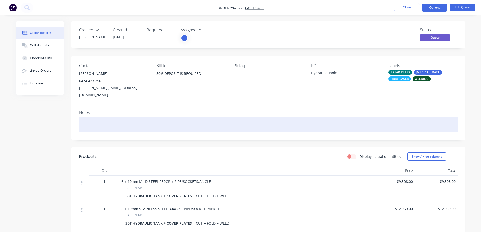
click at [291, 118] on div at bounding box center [268, 124] width 379 height 15
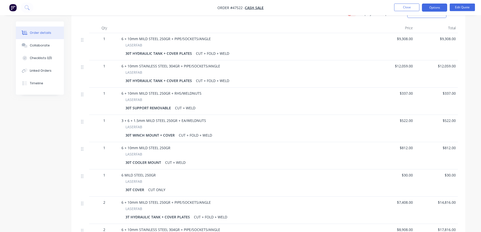
scroll to position [151, 0]
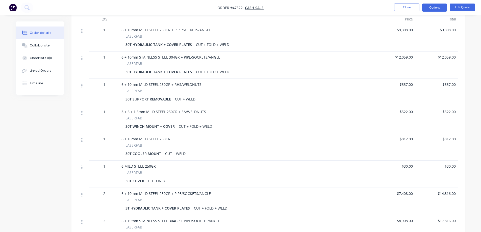
click at [142, 177] on div "30T COVER" at bounding box center [135, 180] width 21 height 7
click at [459, 4] on button "Edit Quote" at bounding box center [462, 8] width 25 height 8
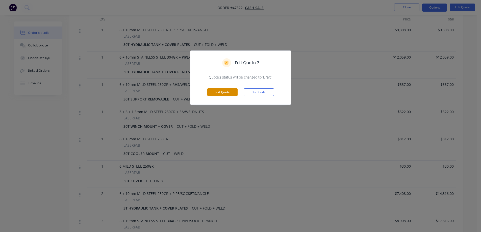
click at [230, 92] on button "Edit Quote" at bounding box center [222, 92] width 30 height 8
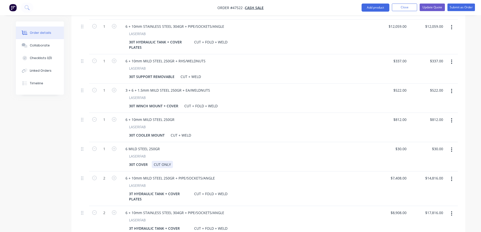
scroll to position [227, 0]
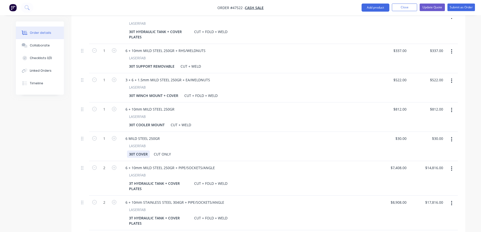
click at [149, 150] on div "30T COVER" at bounding box center [138, 153] width 23 height 7
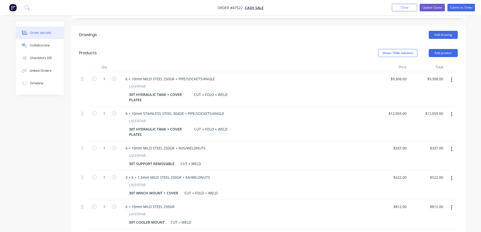
scroll to position [126, 0]
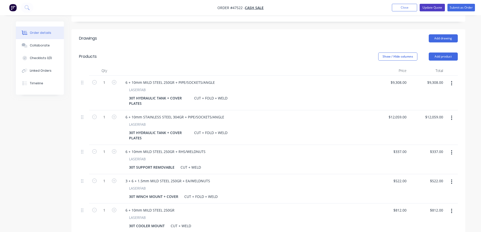
click at [435, 6] on button "Update Quote" at bounding box center [432, 8] width 25 height 8
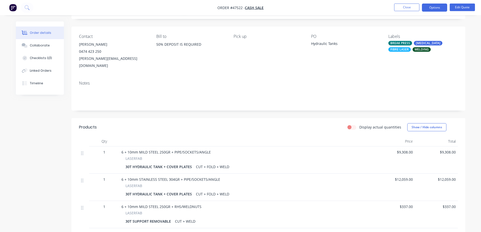
scroll to position [25, 0]
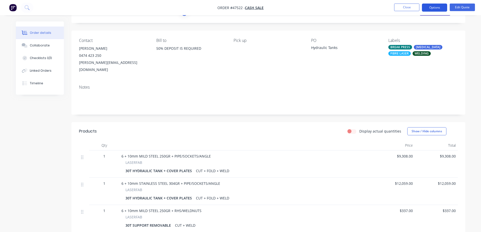
click at [440, 10] on button "Options" at bounding box center [434, 8] width 25 height 8
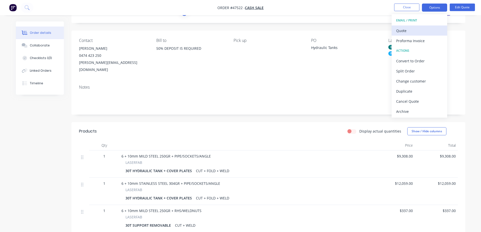
click at [409, 31] on div "Quote" at bounding box center [419, 30] width 46 height 7
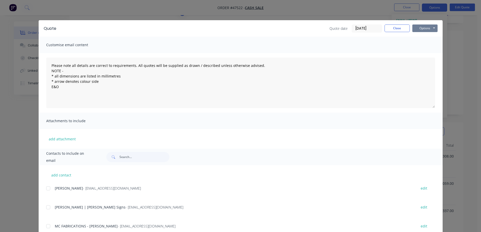
click at [430, 30] on button "Options" at bounding box center [424, 28] width 25 height 8
click at [423, 44] on button "Print" at bounding box center [428, 45] width 32 height 8
click at [395, 29] on button "Close" at bounding box center [397, 28] width 25 height 8
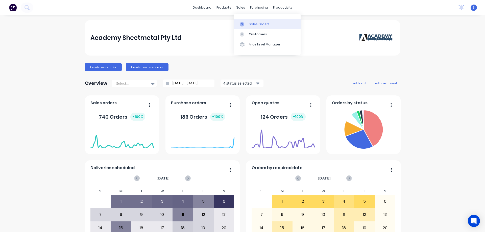
click at [260, 24] on div "Sales Orders" at bounding box center [259, 24] width 21 height 5
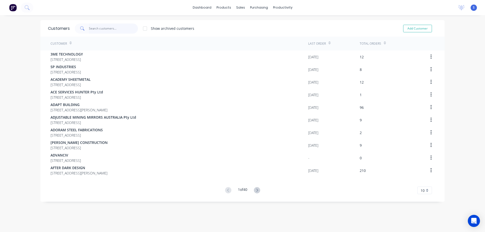
click at [96, 30] on input "text" at bounding box center [113, 28] width 49 height 10
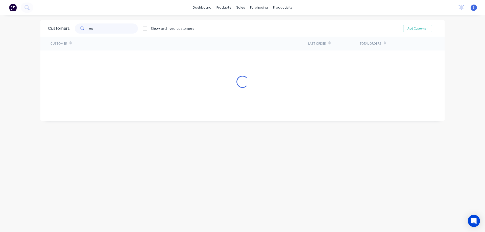
type input "m"
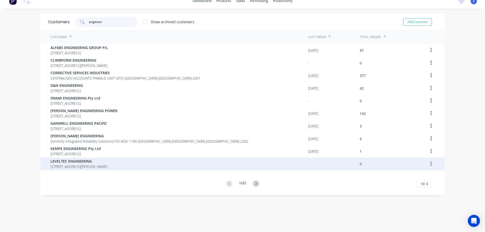
scroll to position [10, 0]
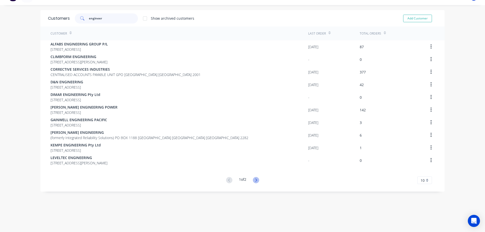
type input "engineer"
click at [257, 181] on icon at bounding box center [256, 180] width 6 height 6
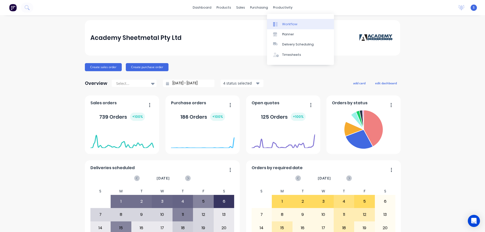
click at [287, 24] on div "Workflow" at bounding box center [289, 24] width 15 height 5
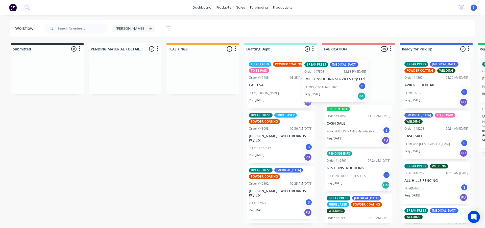
drag, startPoint x: 273, startPoint y: 83, endPoint x: 332, endPoint y: 87, distance: 59.0
click at [332, 87] on div "Submitted 0 Sort By Created date Required date Order number Customer name Most …" at bounding box center [417, 133] width 842 height 181
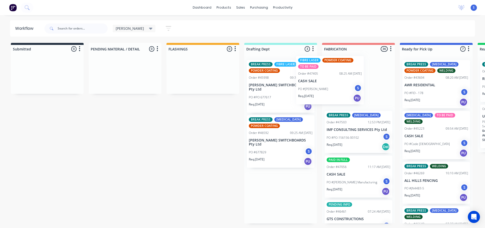
drag, startPoint x: 277, startPoint y: 95, endPoint x: 328, endPoint y: 91, distance: 50.9
click at [328, 91] on div "Submitted 0 Sort By Created date Required date Order number Customer name Most …" at bounding box center [417, 133] width 842 height 181
